Goal: Task Accomplishment & Management: Use online tool/utility

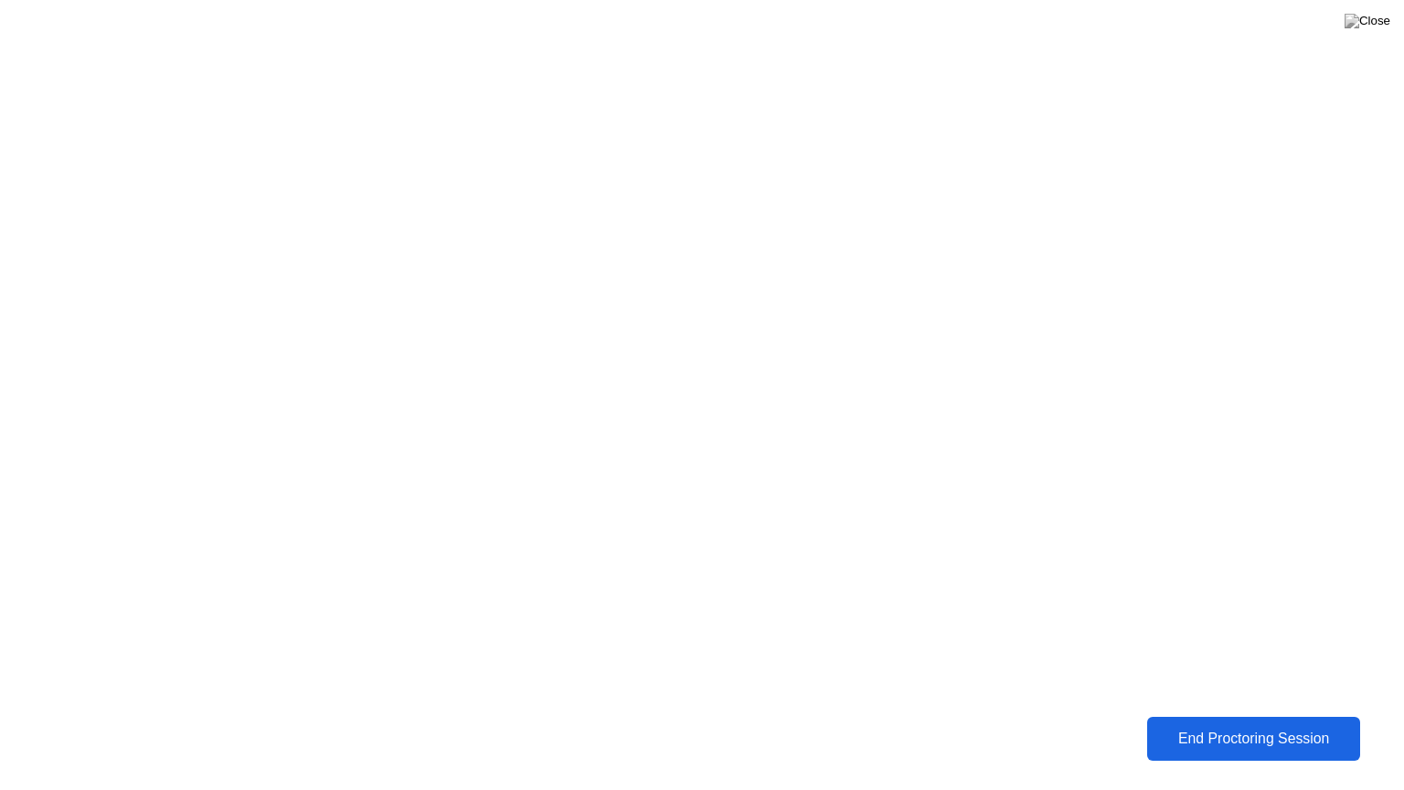
click at [1306, 740] on div "End Proctoring Session" at bounding box center [1253, 739] width 203 height 16
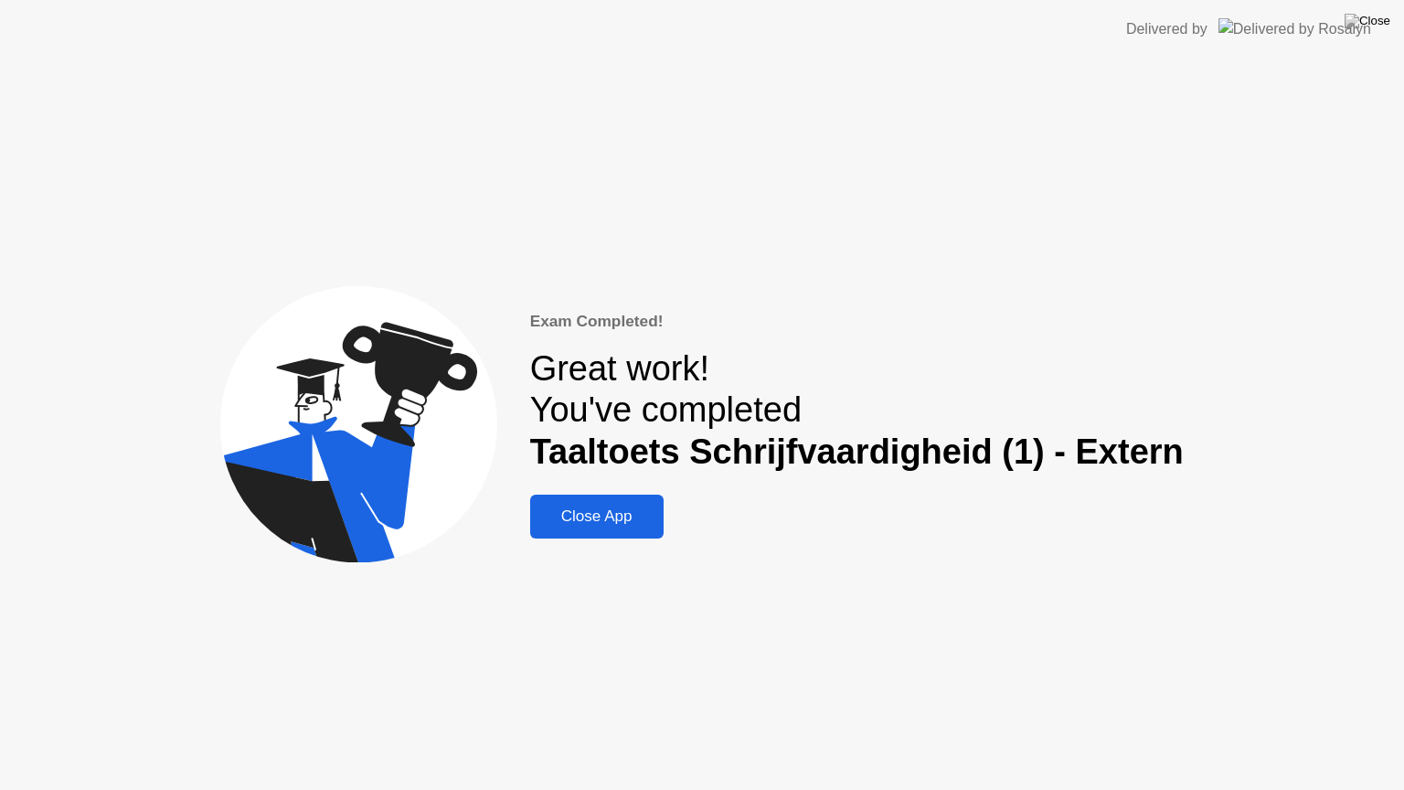
click at [118, 250] on div "Exam Completed! Great work! You've completed Taaltoets Schrijfvaardigheid (1) -…" at bounding box center [702, 425] width 1404 height 732
click at [560, 512] on div "Close App" at bounding box center [597, 516] width 123 height 18
